Goal: Task Accomplishment & Management: Complete application form

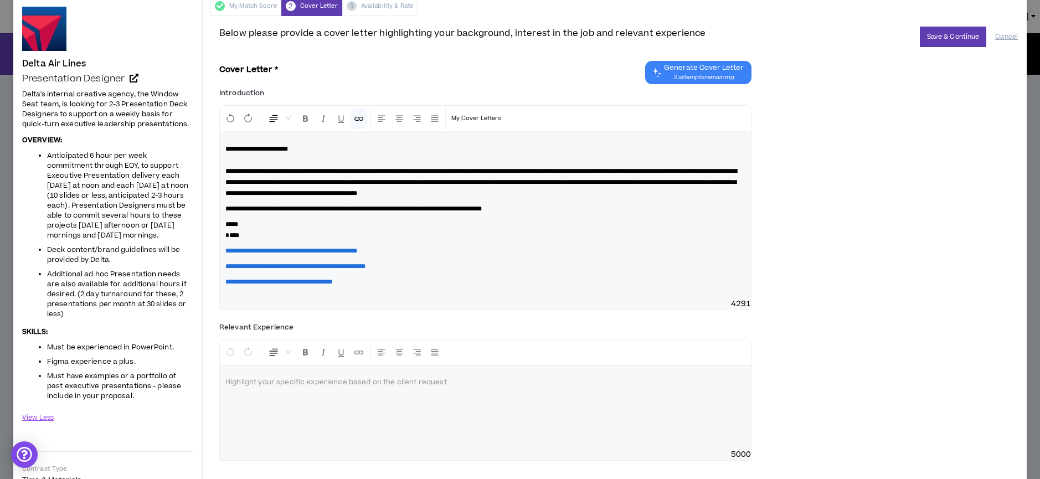
scroll to position [50, 0]
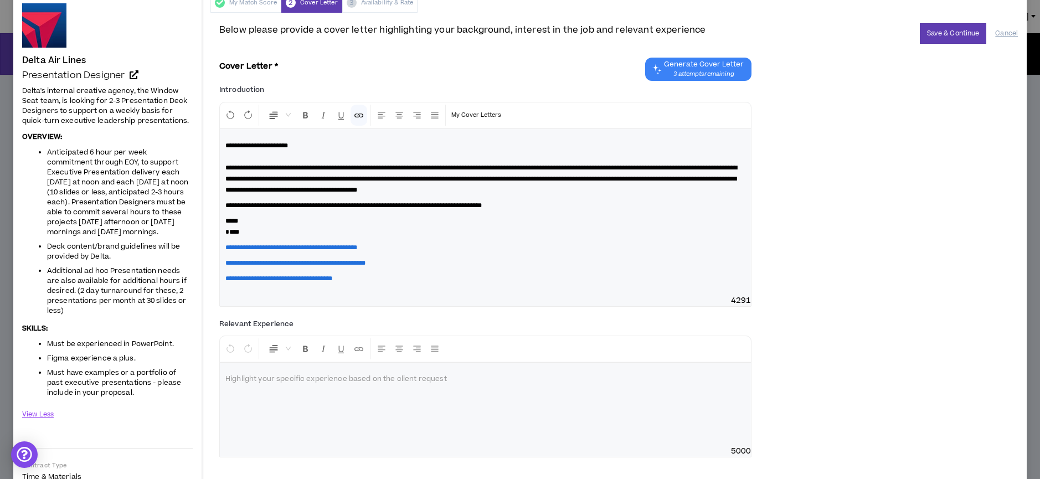
click at [271, 384] on div at bounding box center [485, 404] width 531 height 83
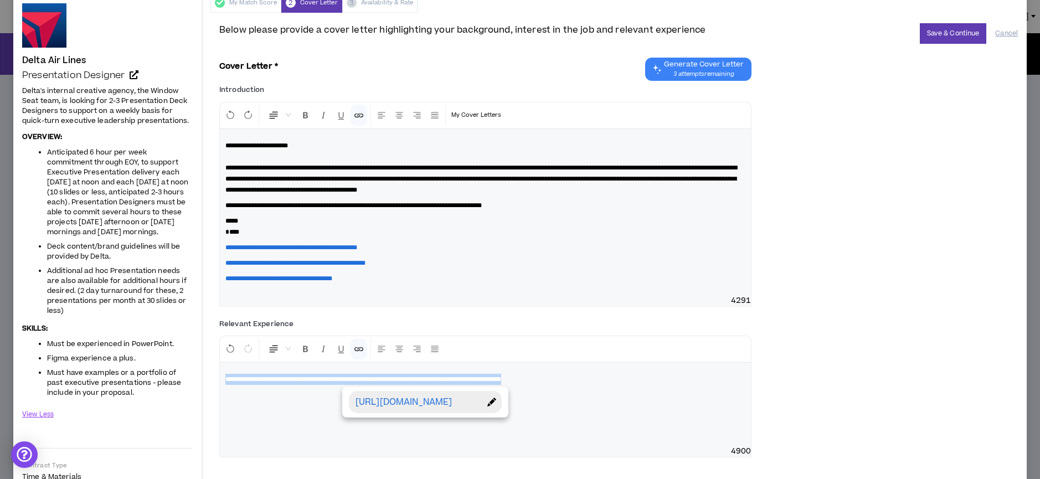
drag, startPoint x: 349, startPoint y: 388, endPoint x: 286, endPoint y: 370, distance: 65.0
click at [286, 370] on div "**********" at bounding box center [485, 404] width 531 height 83
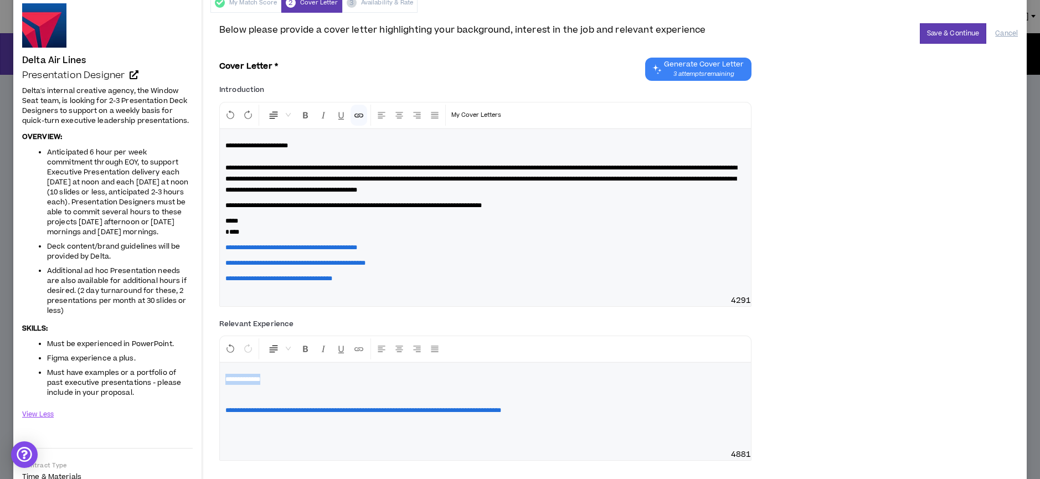
click at [294, 379] on p "**********" at bounding box center [485, 379] width 520 height 11
click at [952, 31] on button "Save & Continue" at bounding box center [953, 33] width 67 height 20
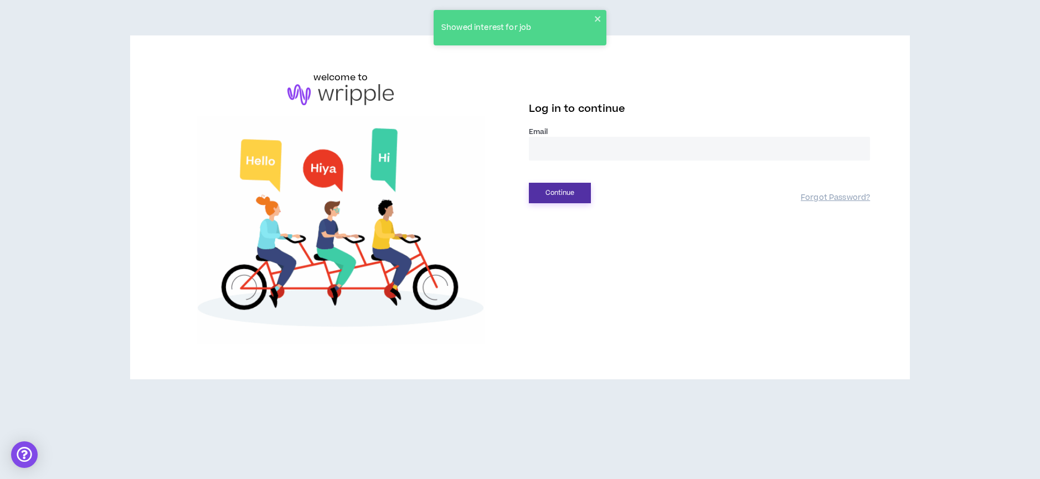
click at [570, 185] on button "Continue" at bounding box center [560, 193] width 62 height 20
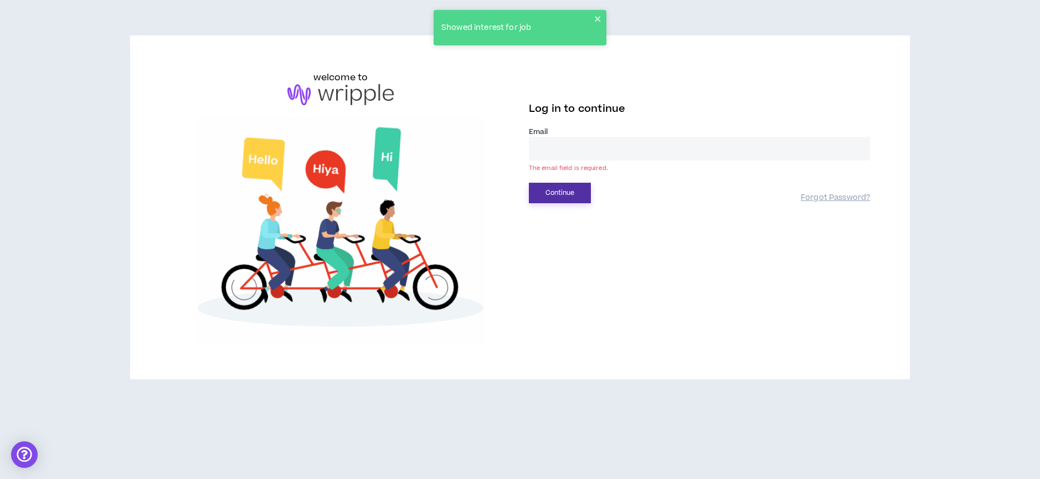
click at [568, 189] on button "Continue" at bounding box center [560, 193] width 62 height 20
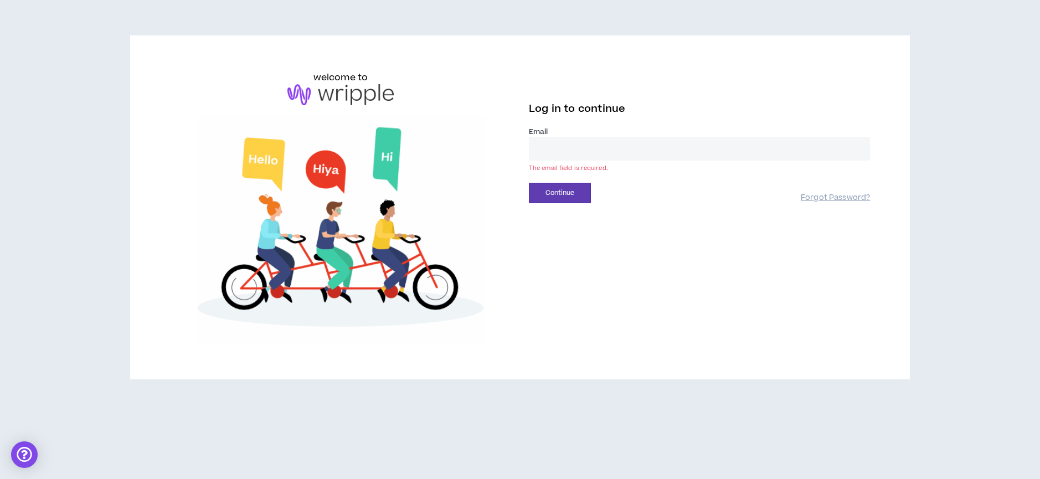
click at [555, 146] on input "email" at bounding box center [699, 149] width 341 height 24
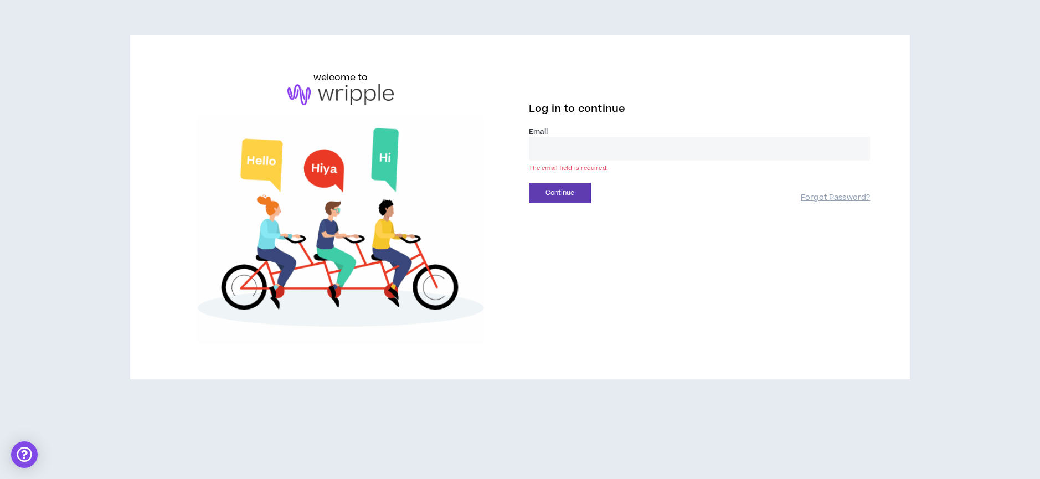
type input "**********"
click at [556, 187] on button "Continue" at bounding box center [560, 193] width 62 height 20
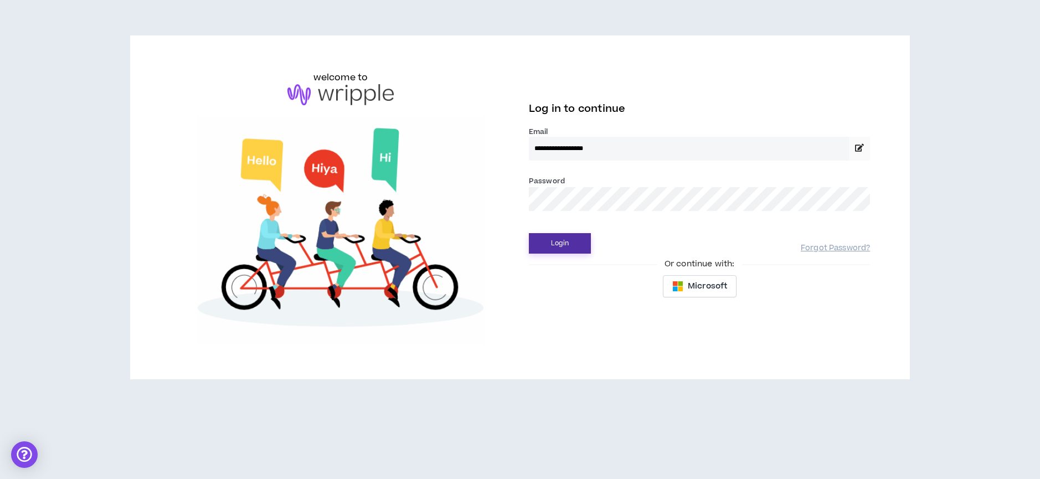
click at [561, 241] on button "Login" at bounding box center [560, 243] width 62 height 20
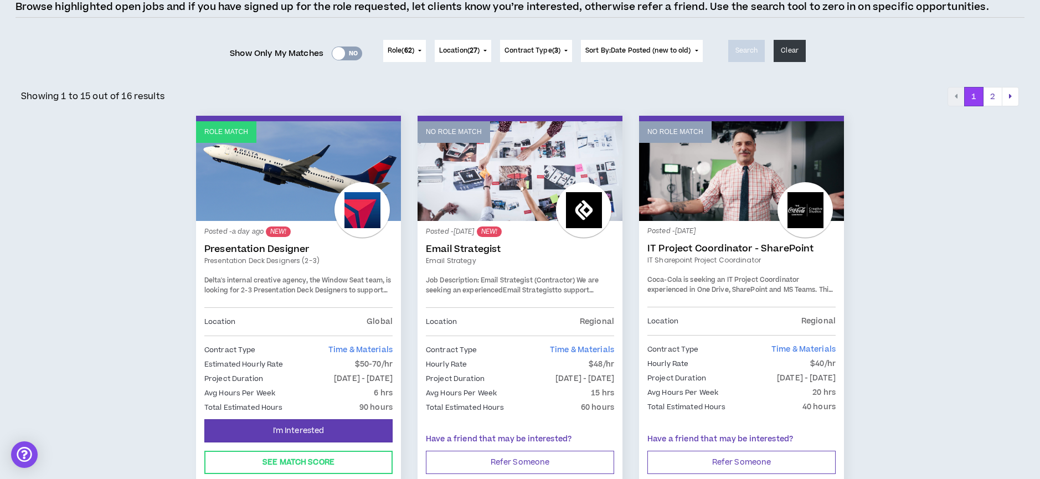
scroll to position [141, 0]
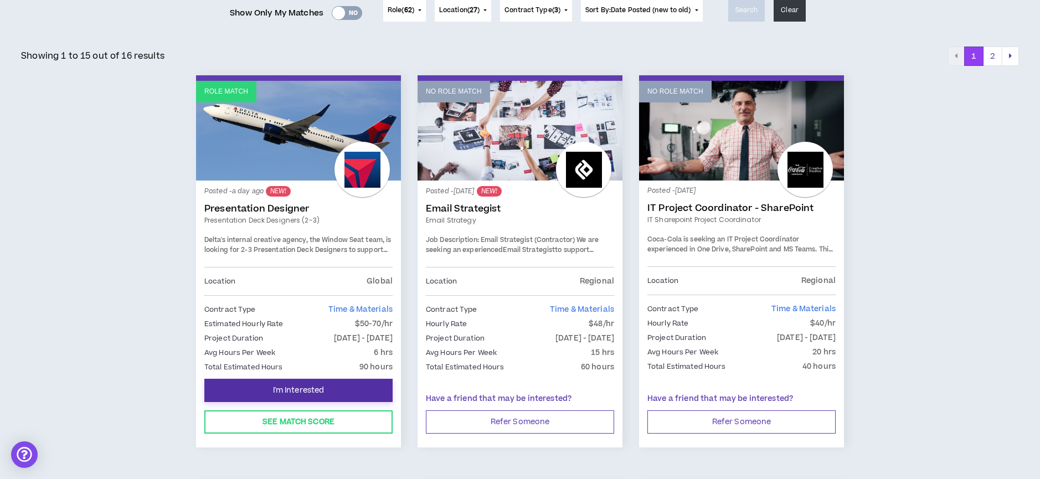
click at [295, 390] on span "I'm Interested" at bounding box center [298, 390] width 51 height 11
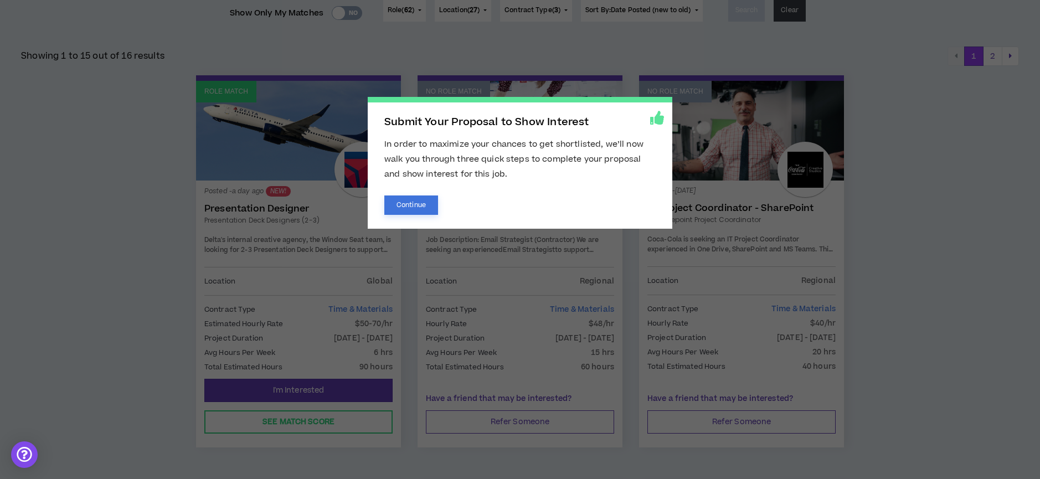
click at [420, 208] on button "Continue" at bounding box center [411, 204] width 54 height 19
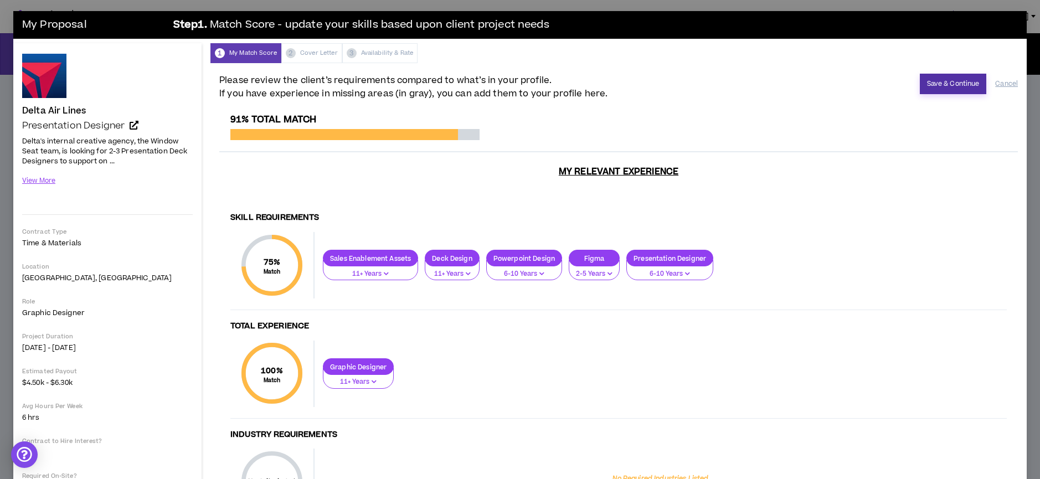
click at [949, 80] on button "Save & Continue" at bounding box center [953, 84] width 67 height 20
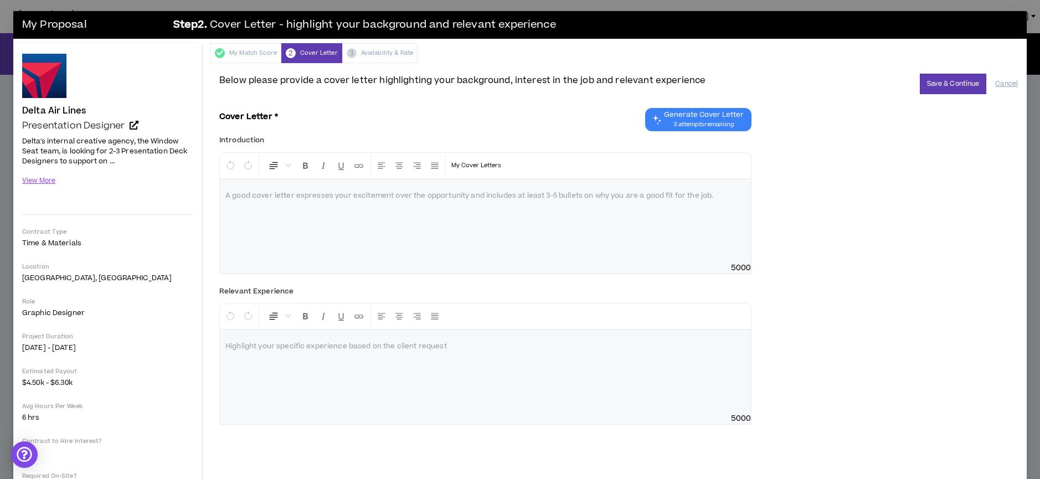
click at [354, 211] on div at bounding box center [485, 220] width 531 height 83
click at [304, 372] on div at bounding box center [485, 371] width 531 height 83
drag, startPoint x: 284, startPoint y: 211, endPoint x: 231, endPoint y: 192, distance: 56.1
click at [231, 192] on div at bounding box center [485, 220] width 531 height 83
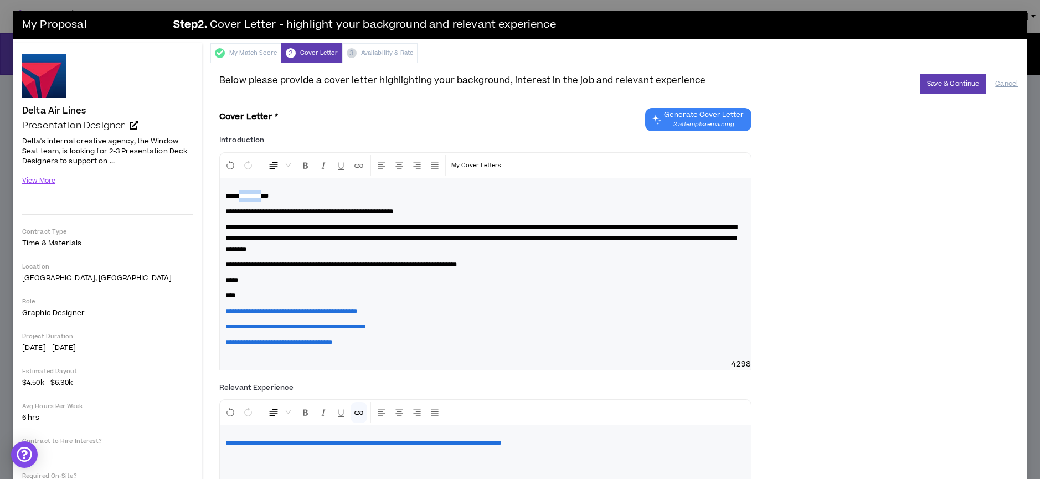
drag, startPoint x: 269, startPoint y: 196, endPoint x: 243, endPoint y: 198, distance: 25.5
click at [243, 197] on span "**********" at bounding box center [246, 196] width 43 height 7
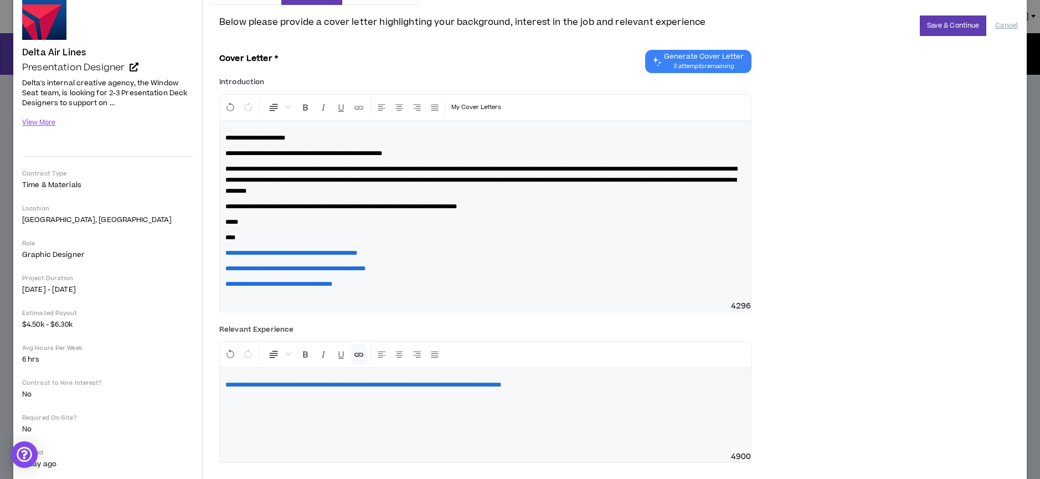
scroll to position [82, 0]
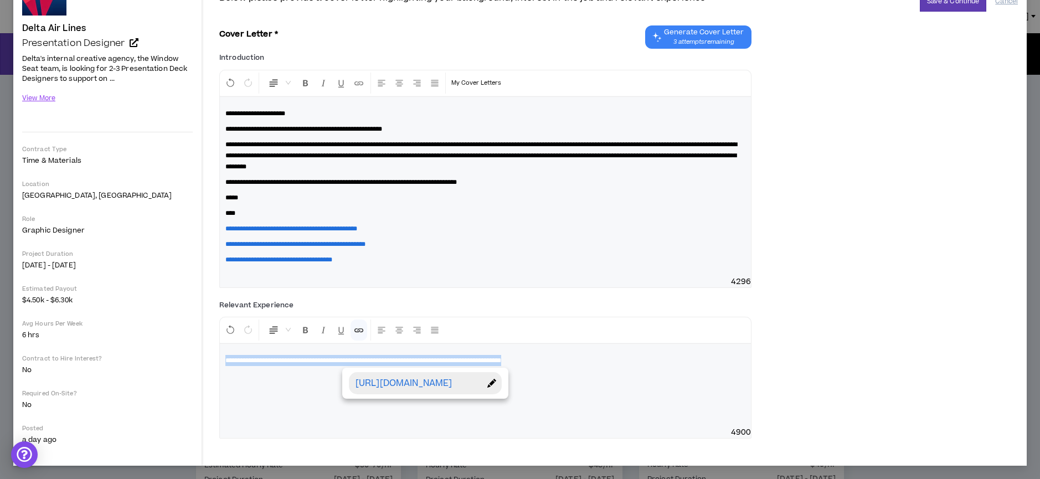
drag, startPoint x: 267, startPoint y: 372, endPoint x: 222, endPoint y: 353, distance: 48.6
click at [222, 353] on div "**********" at bounding box center [485, 385] width 531 height 83
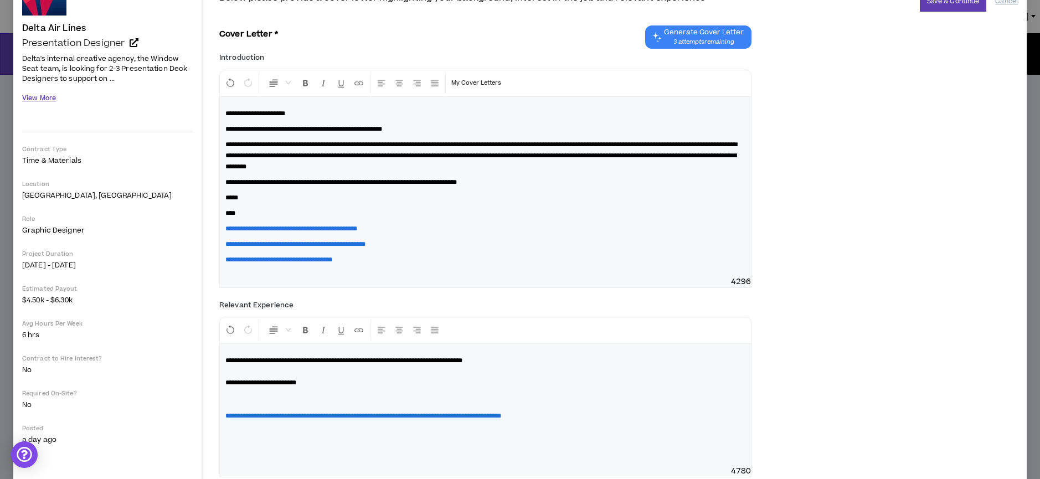
click at [47, 97] on button "View More" at bounding box center [39, 98] width 34 height 19
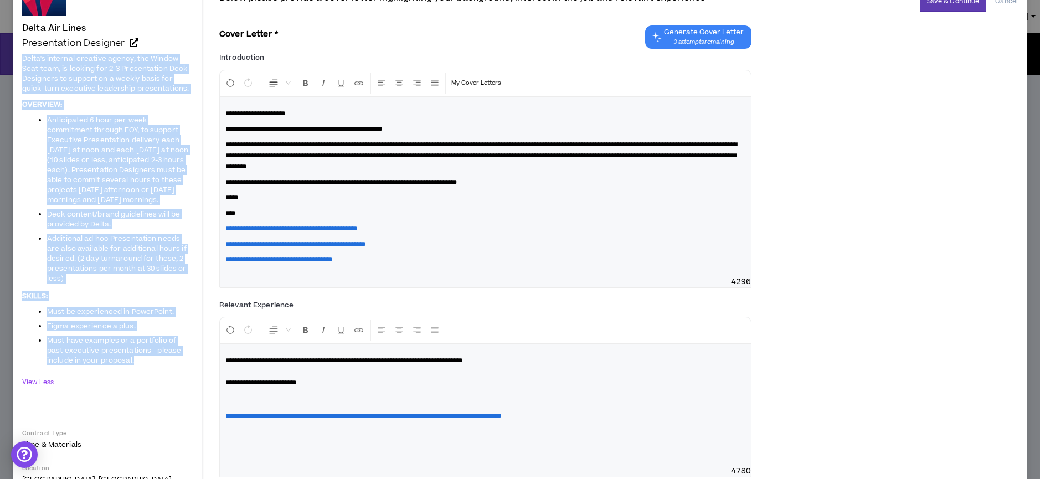
drag, startPoint x: 31, startPoint y: 74, endPoint x: 147, endPoint y: 363, distance: 311.3
click at [146, 363] on div "Delta Air Lines Presentation Designer Hide Details Delta's internal creative ag…" at bounding box center [107, 355] width 188 height 788
copy span "Delta's internal creative agency, the Window Seat team, is looking for 2-3 Pres…"
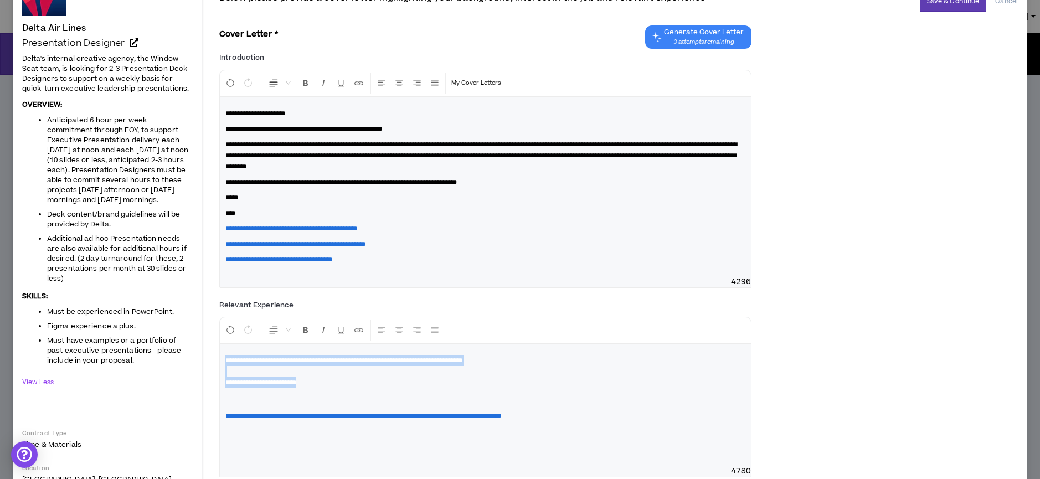
drag, startPoint x: 322, startPoint y: 382, endPoint x: 194, endPoint y: 346, distance: 132.9
click at [194, 346] on div "Delta Air Lines Presentation Designer Hide Details Delta's internal creative ag…" at bounding box center [519, 355] width 1013 height 788
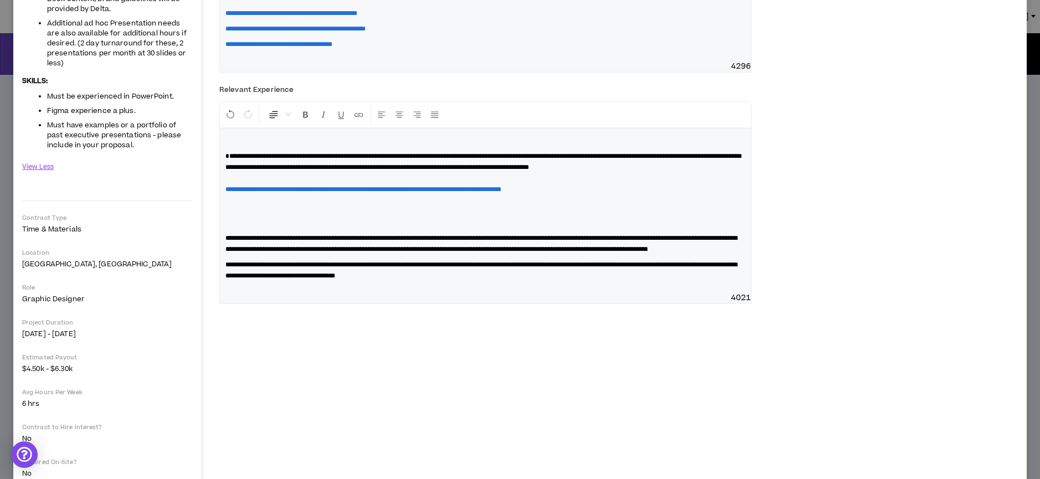
scroll to position [366, 0]
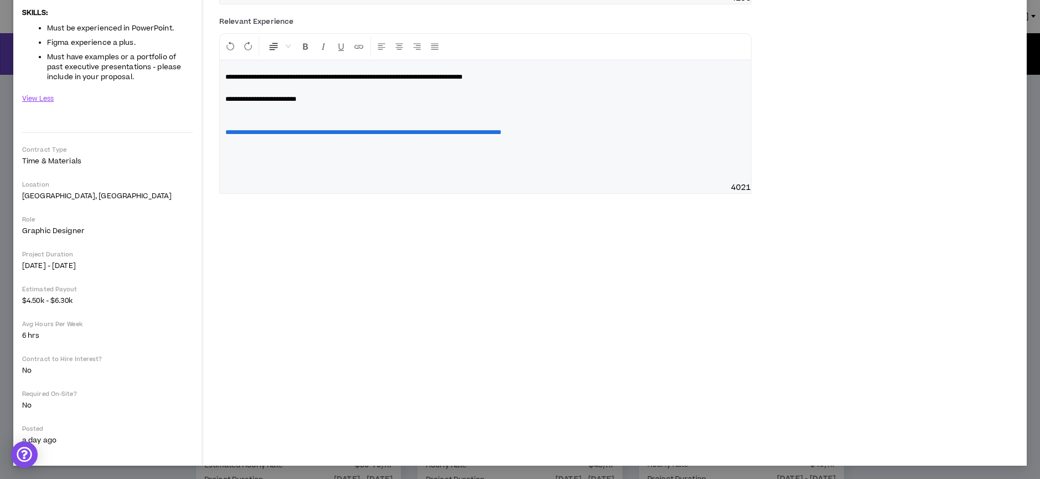
click at [323, 110] on p "**********" at bounding box center [485, 121] width 520 height 100
drag, startPoint x: 286, startPoint y: 91, endPoint x: 217, endPoint y: 74, distance: 70.8
click at [217, 74] on div "**********" at bounding box center [618, 81] width 816 height 768
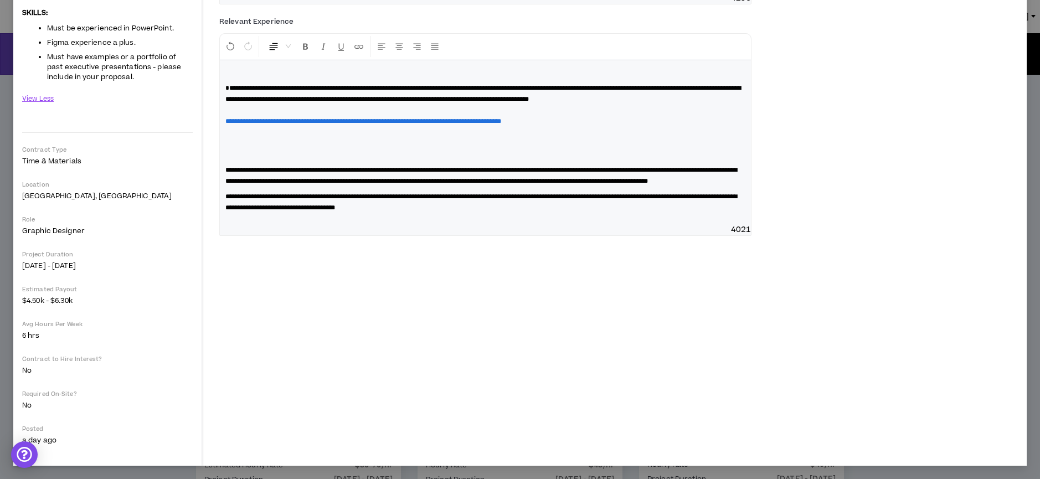
click at [269, 121] on p "**********" at bounding box center [485, 115] width 520 height 89
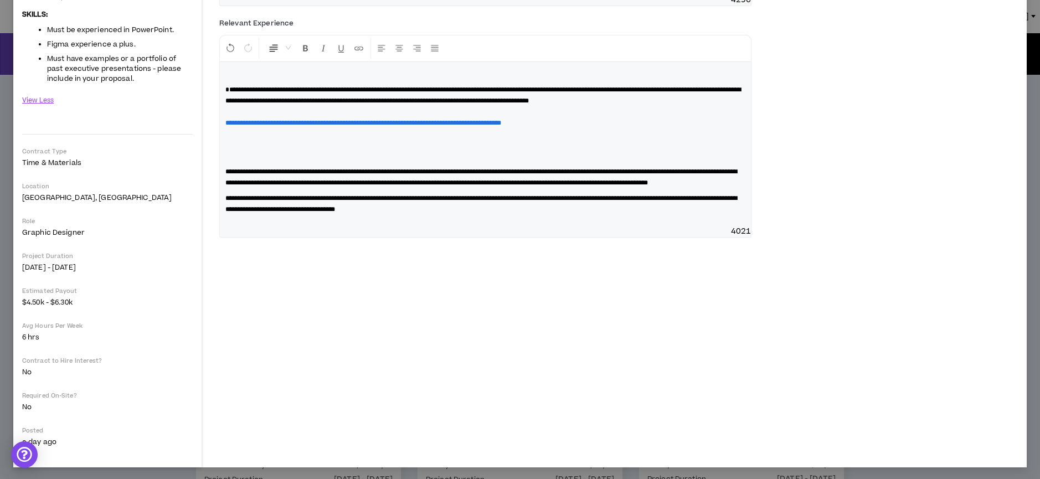
scroll to position [365, 0]
drag, startPoint x: 260, startPoint y: 120, endPoint x: 276, endPoint y: 153, distance: 36.6
click at [276, 153] on p "**********" at bounding box center [485, 117] width 520 height 89
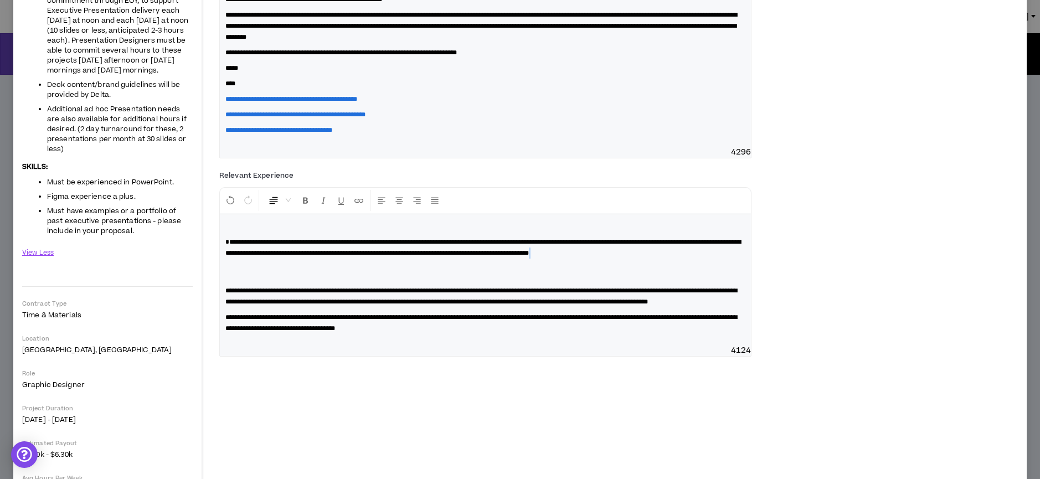
scroll to position [218, 0]
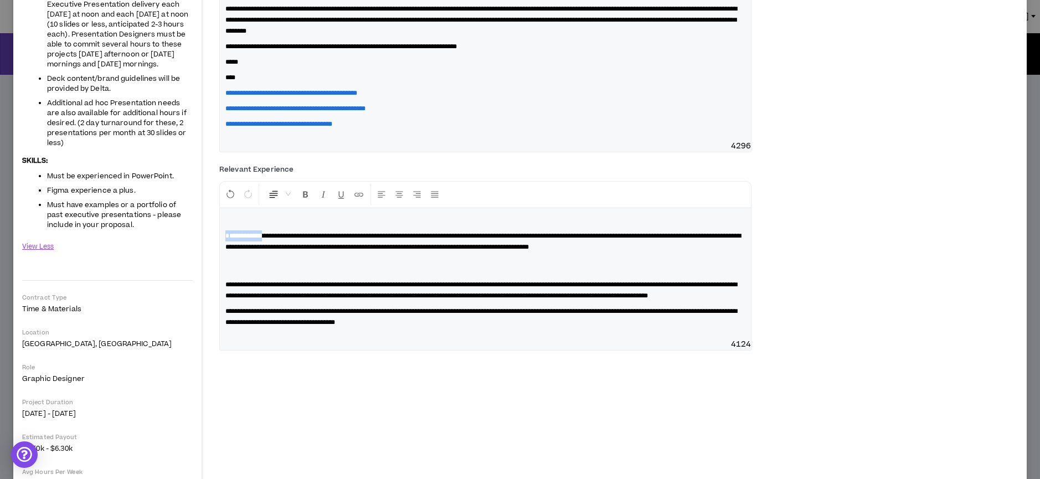
drag, startPoint x: 269, startPoint y: 238, endPoint x: 191, endPoint y: 238, distance: 77.5
click at [191, 238] on div "Delta Air Lines Presentation Designer Hide Details Delta's internal creative ag…" at bounding box center [519, 219] width 1013 height 788
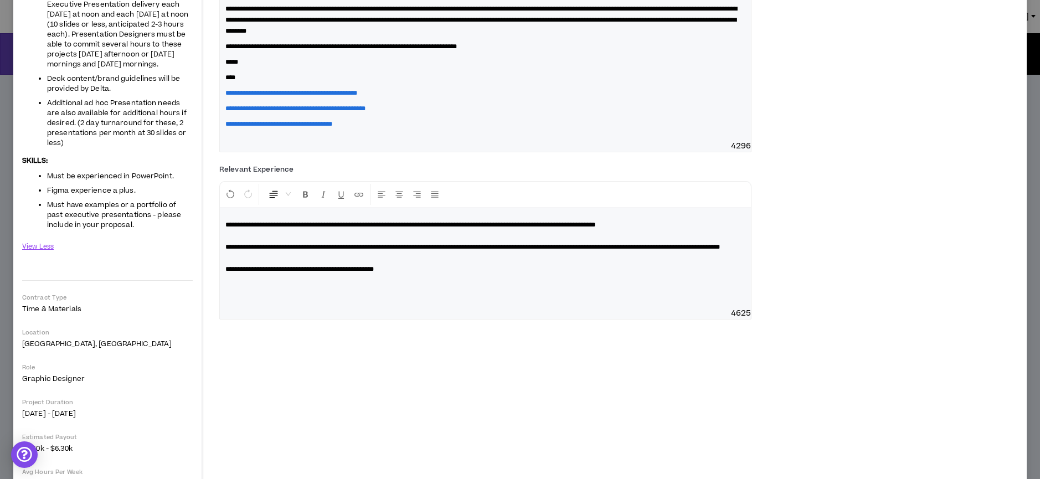
click at [275, 297] on p "**********" at bounding box center [485, 258] width 520 height 78
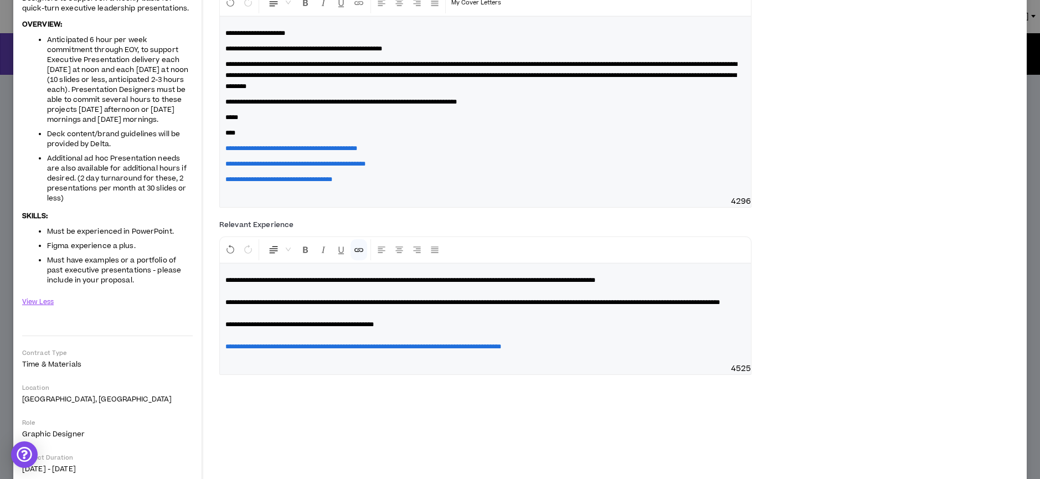
scroll to position [162, 0]
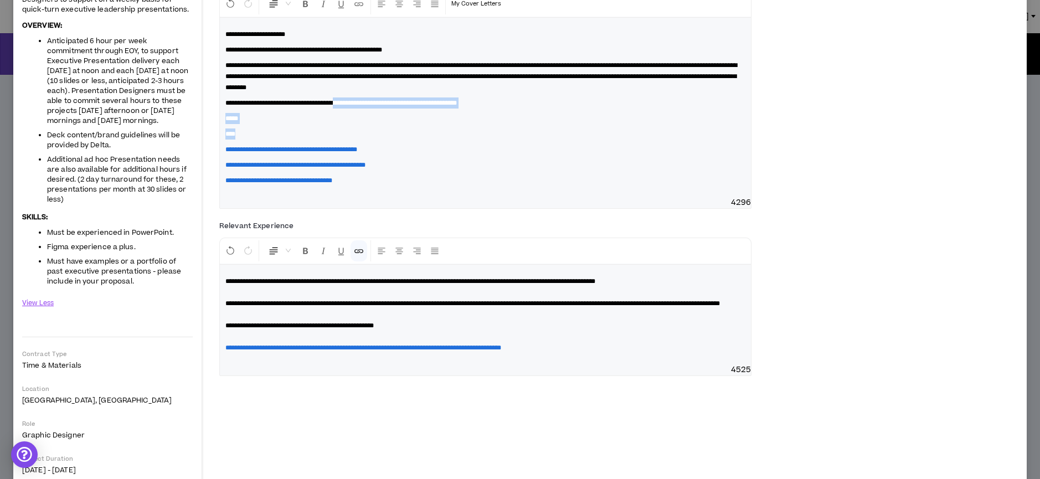
drag, startPoint x: 367, startPoint y: 131, endPoint x: 366, endPoint y: 104, distance: 27.2
click at [366, 104] on div "**********" at bounding box center [485, 107] width 531 height 179
click at [524, 106] on p "**********" at bounding box center [485, 102] width 520 height 11
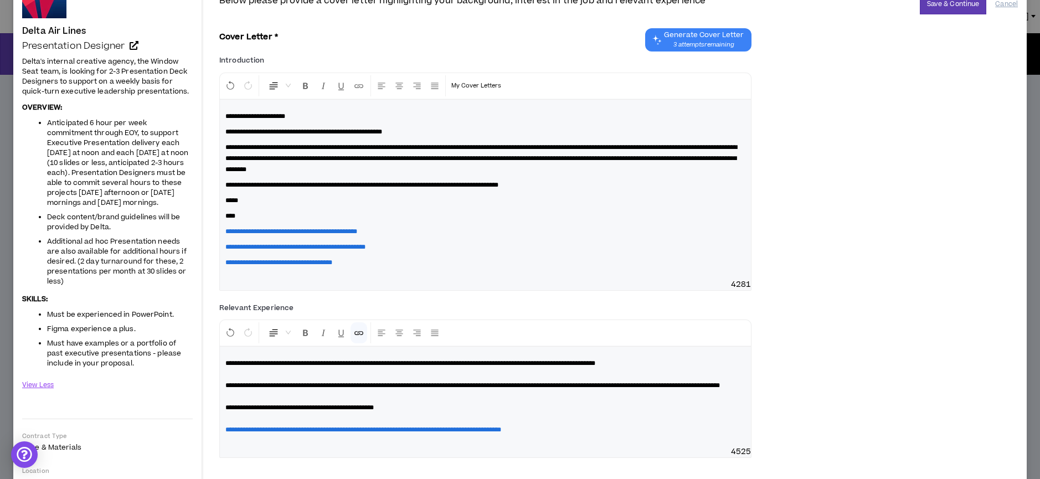
scroll to position [0, 0]
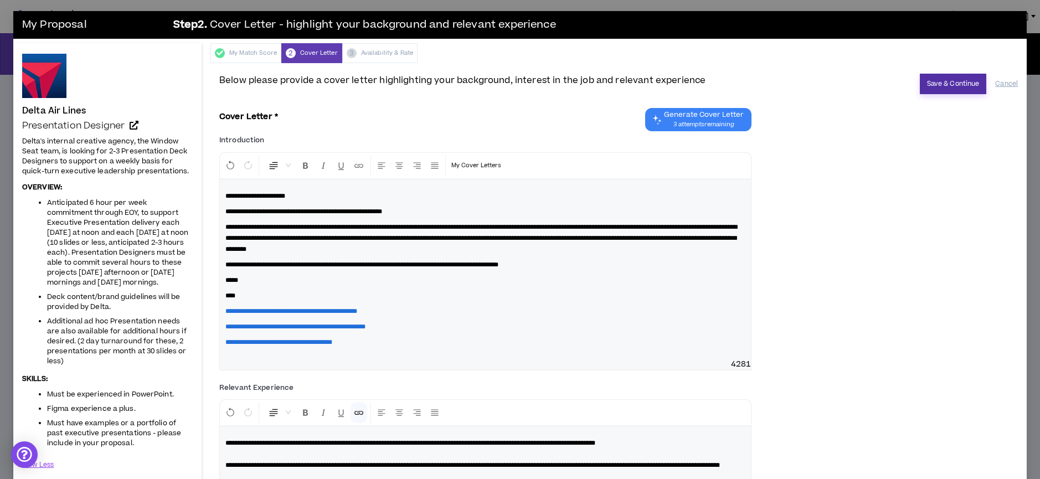
click at [937, 81] on button "Save & Continue" at bounding box center [953, 84] width 67 height 20
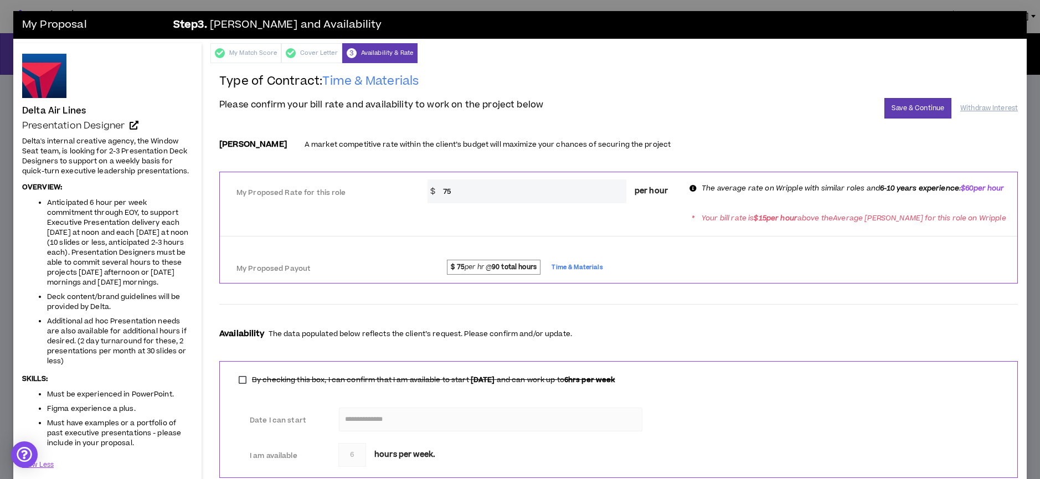
drag, startPoint x: 546, startPoint y: 202, endPoint x: 379, endPoint y: 194, distance: 167.9
click at [379, 194] on div "My Proposed Rate for this role * $ 75 per hour The average rate on Wripple with…" at bounding box center [618, 190] width 797 height 27
type input "60"
click at [923, 106] on button "Save & Continue" at bounding box center [917, 108] width 67 height 20
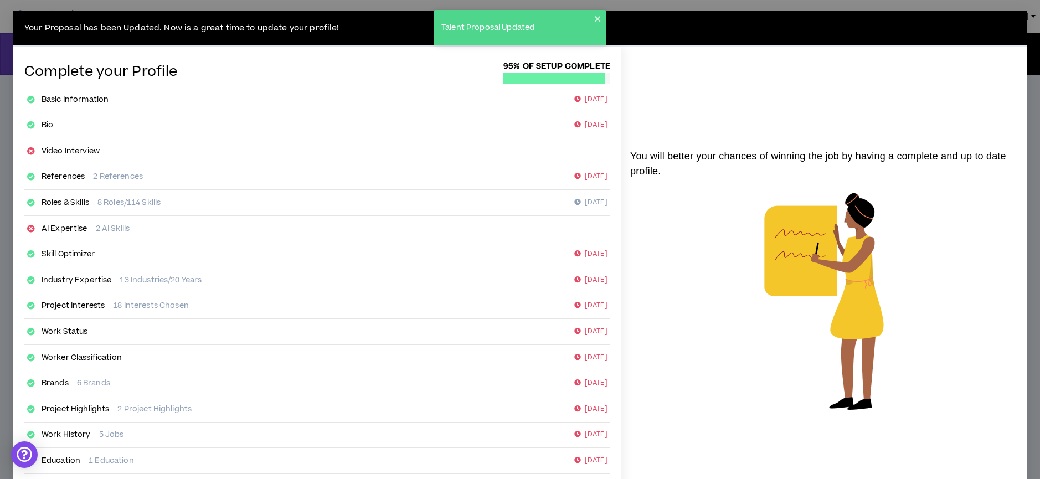
scroll to position [104, 0]
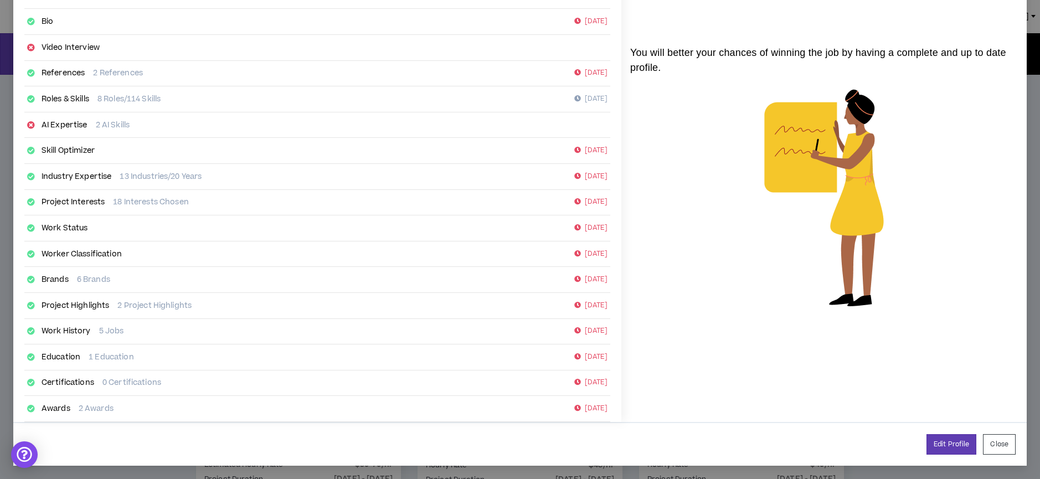
click at [990, 443] on button "Close" at bounding box center [999, 444] width 33 height 20
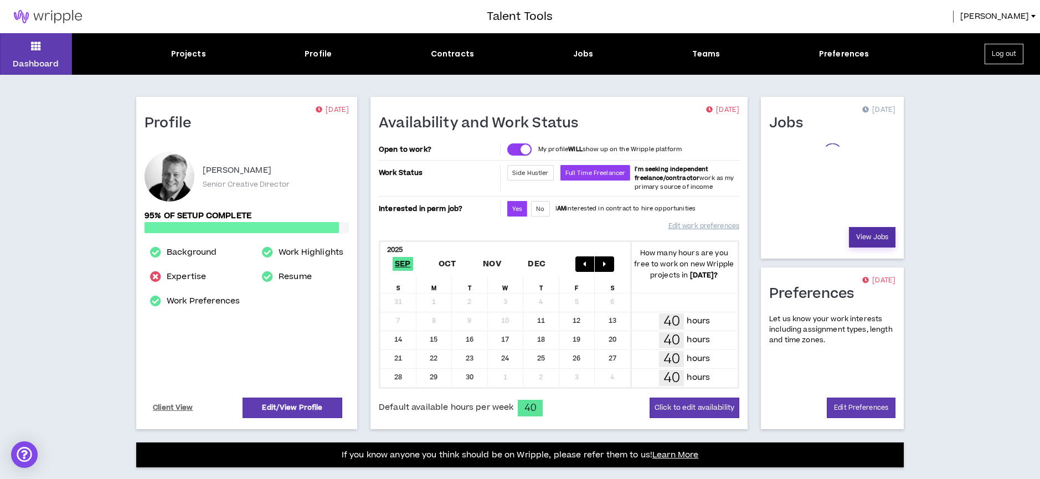
click at [870, 234] on link "View Jobs" at bounding box center [872, 237] width 47 height 20
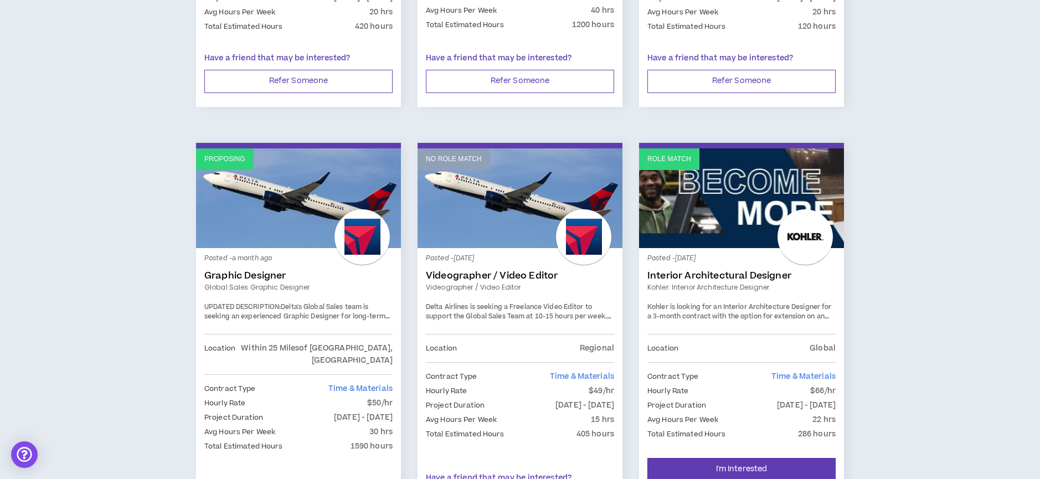
scroll to position [1723, 0]
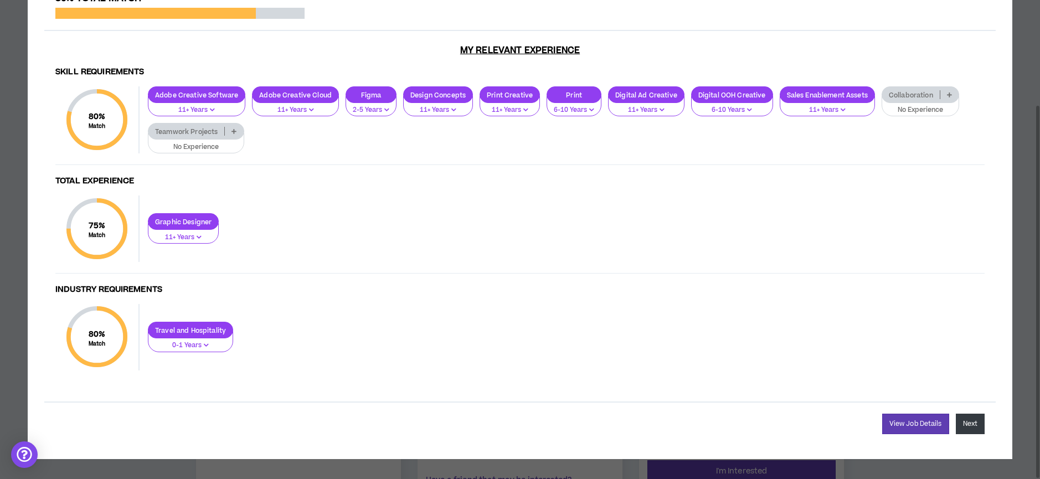
click at [975, 425] on button "Next" at bounding box center [970, 424] width 29 height 20
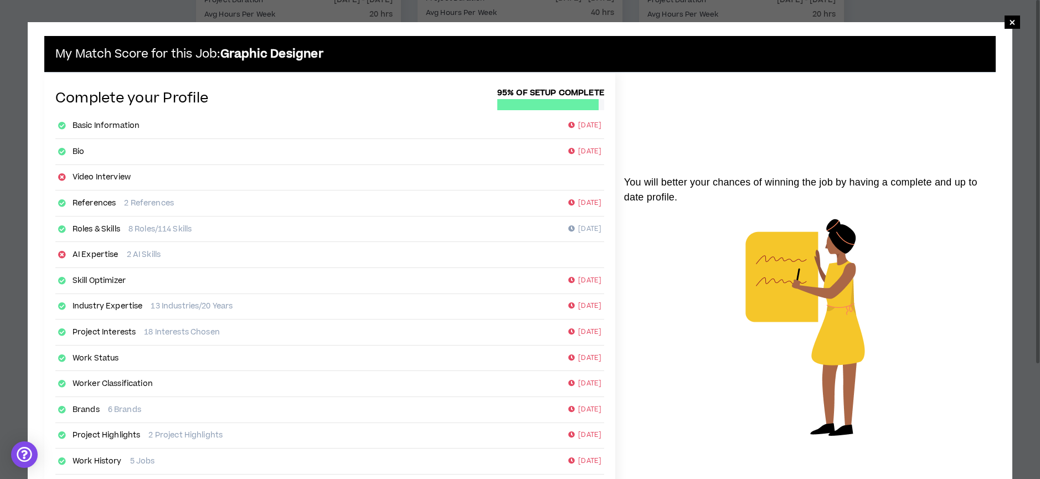
drag, startPoint x: 1014, startPoint y: 18, endPoint x: 982, endPoint y: 18, distance: 32.1
click at [1014, 18] on span "×" at bounding box center [1012, 22] width 7 height 13
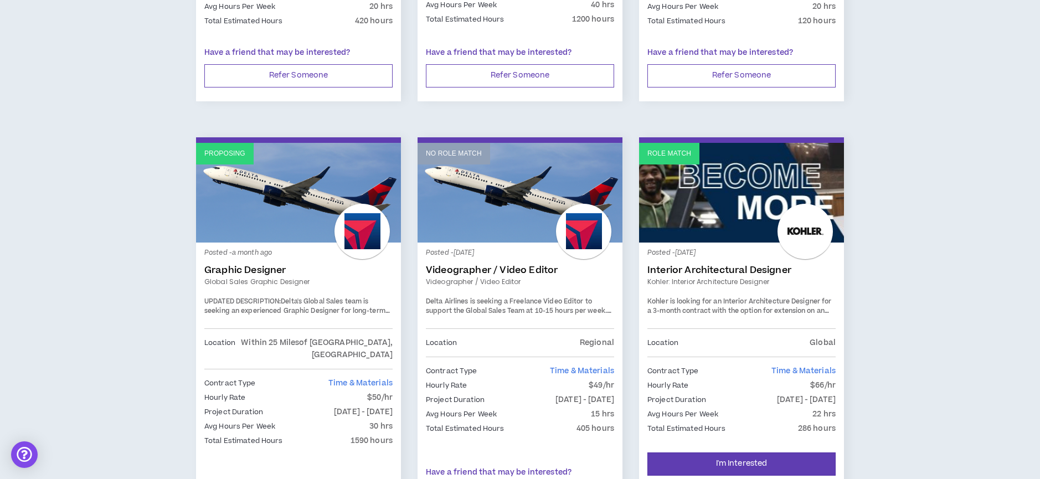
scroll to position [1826, 0]
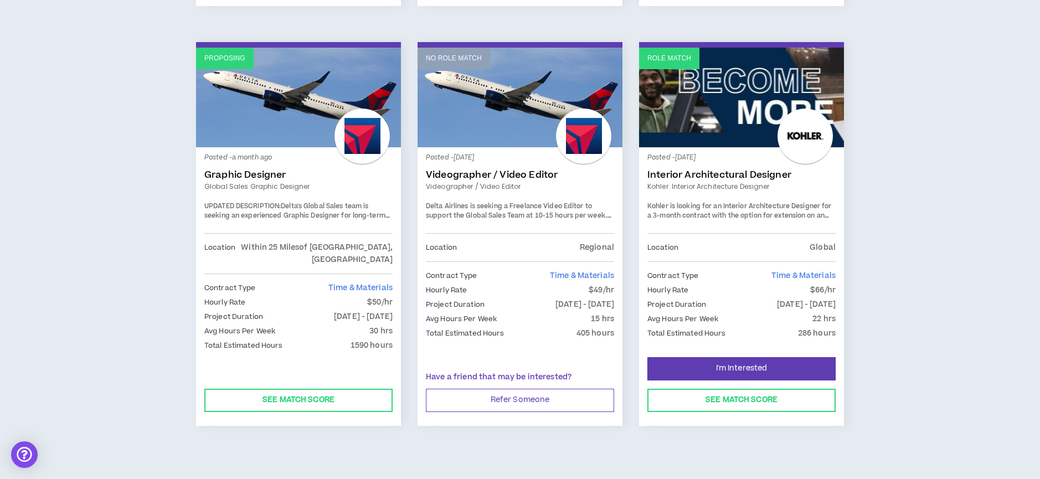
click at [269, 169] on link "Graphic Designer" at bounding box center [298, 174] width 188 height 11
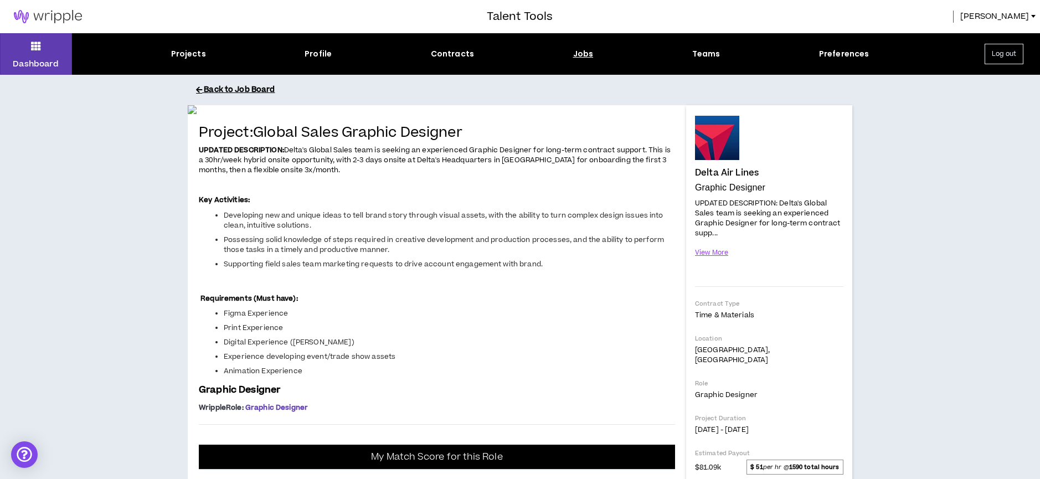
click at [229, 89] on button "Back to Job Board" at bounding box center [528, 89] width 664 height 19
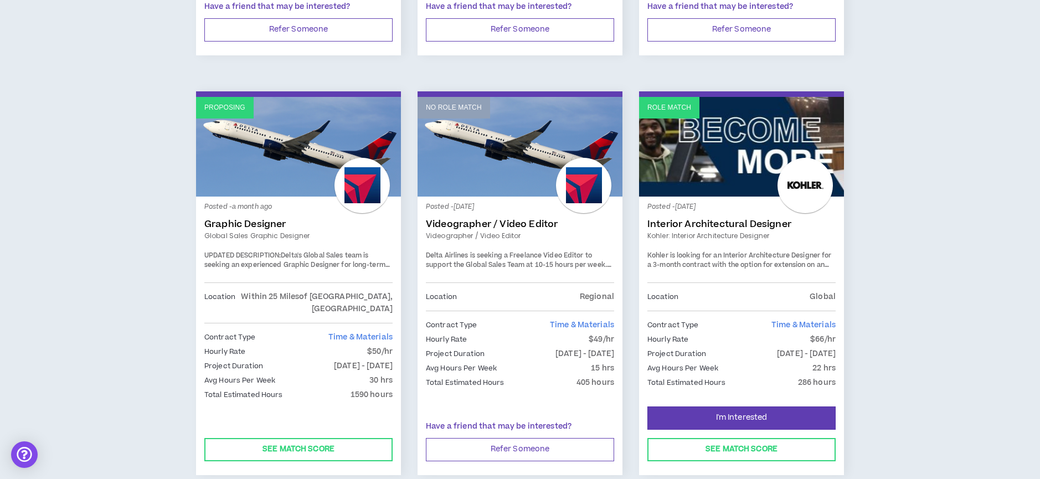
scroll to position [1826, 0]
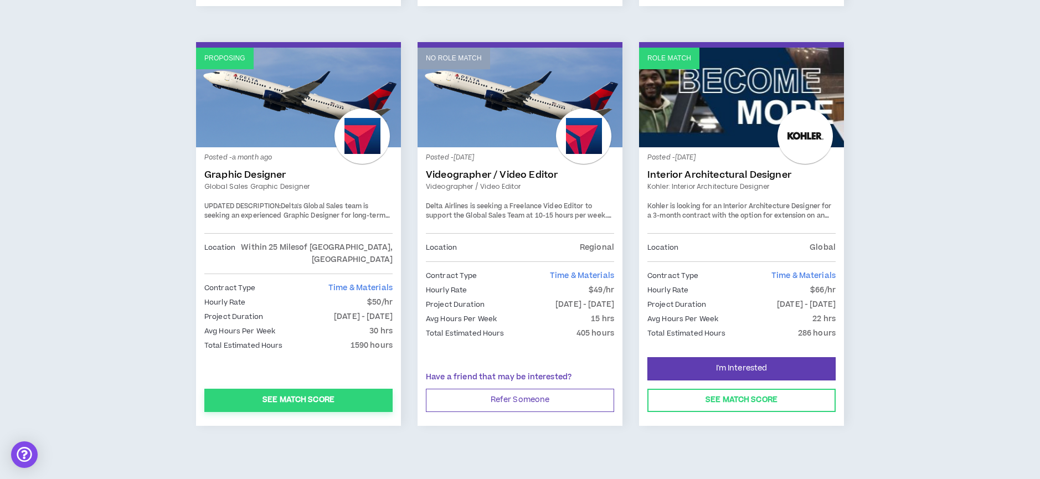
click at [296, 389] on button "See Match Score" at bounding box center [298, 400] width 188 height 23
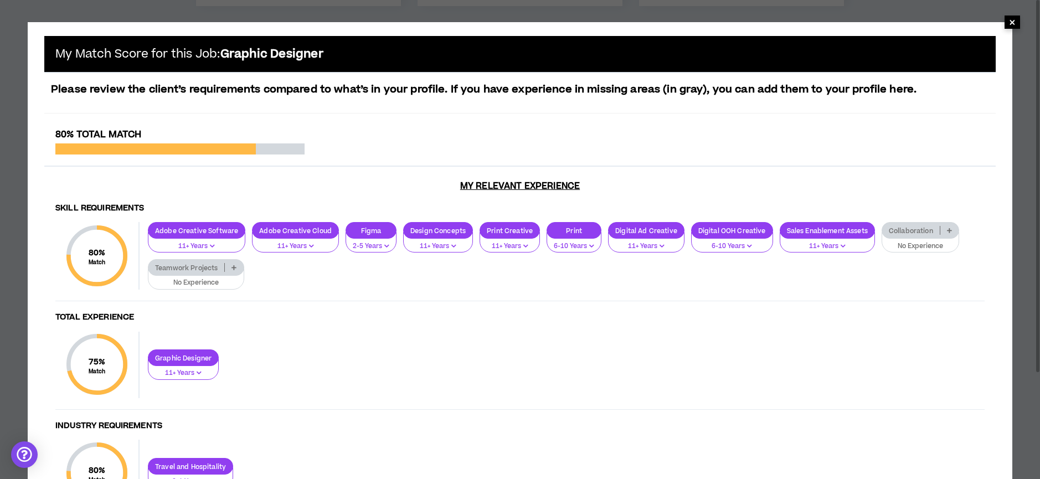
click at [1012, 22] on span "×" at bounding box center [1012, 22] width 7 height 13
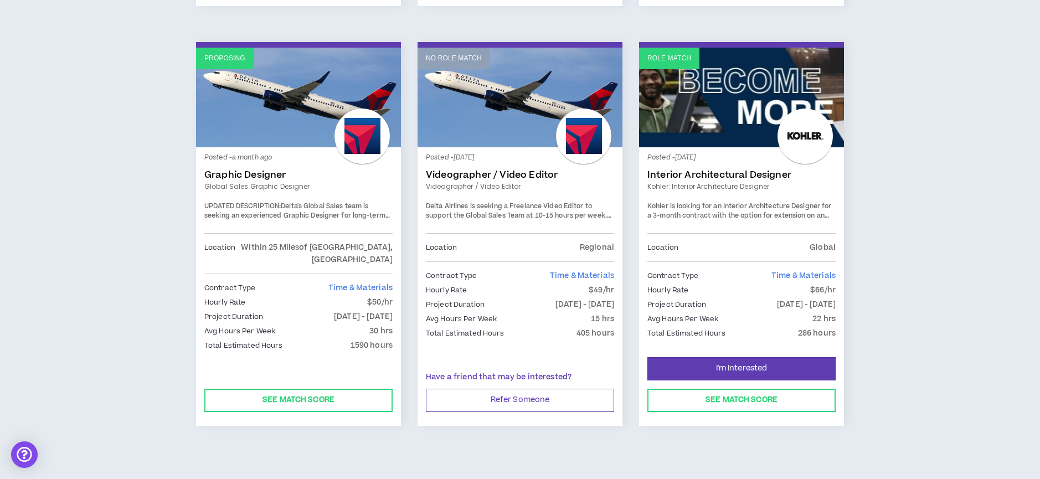
click at [224, 53] on p "Proposing" at bounding box center [224, 58] width 41 height 11
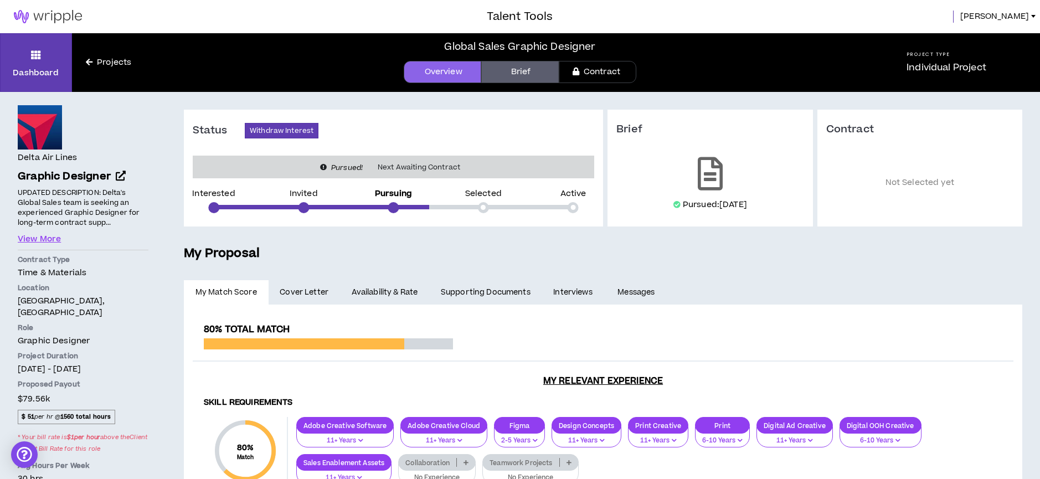
click at [300, 291] on span "Cover Letter" at bounding box center [304, 292] width 49 height 12
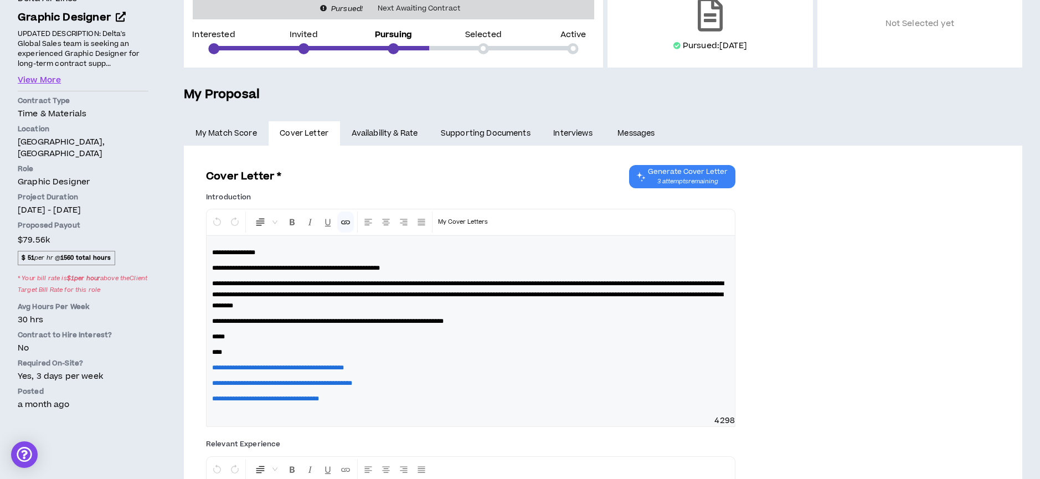
scroll to position [216, 0]
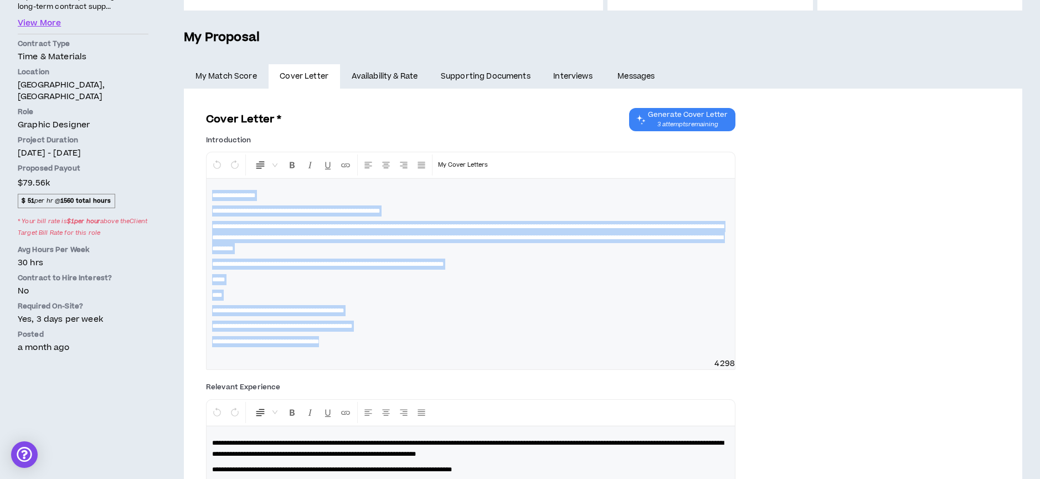
drag, startPoint x: 213, startPoint y: 195, endPoint x: 372, endPoint y: 344, distance: 217.8
click at [372, 344] on div "**********" at bounding box center [471, 268] width 528 height 179
copy div "**********"
